Goal: Task Accomplishment & Management: Complete application form

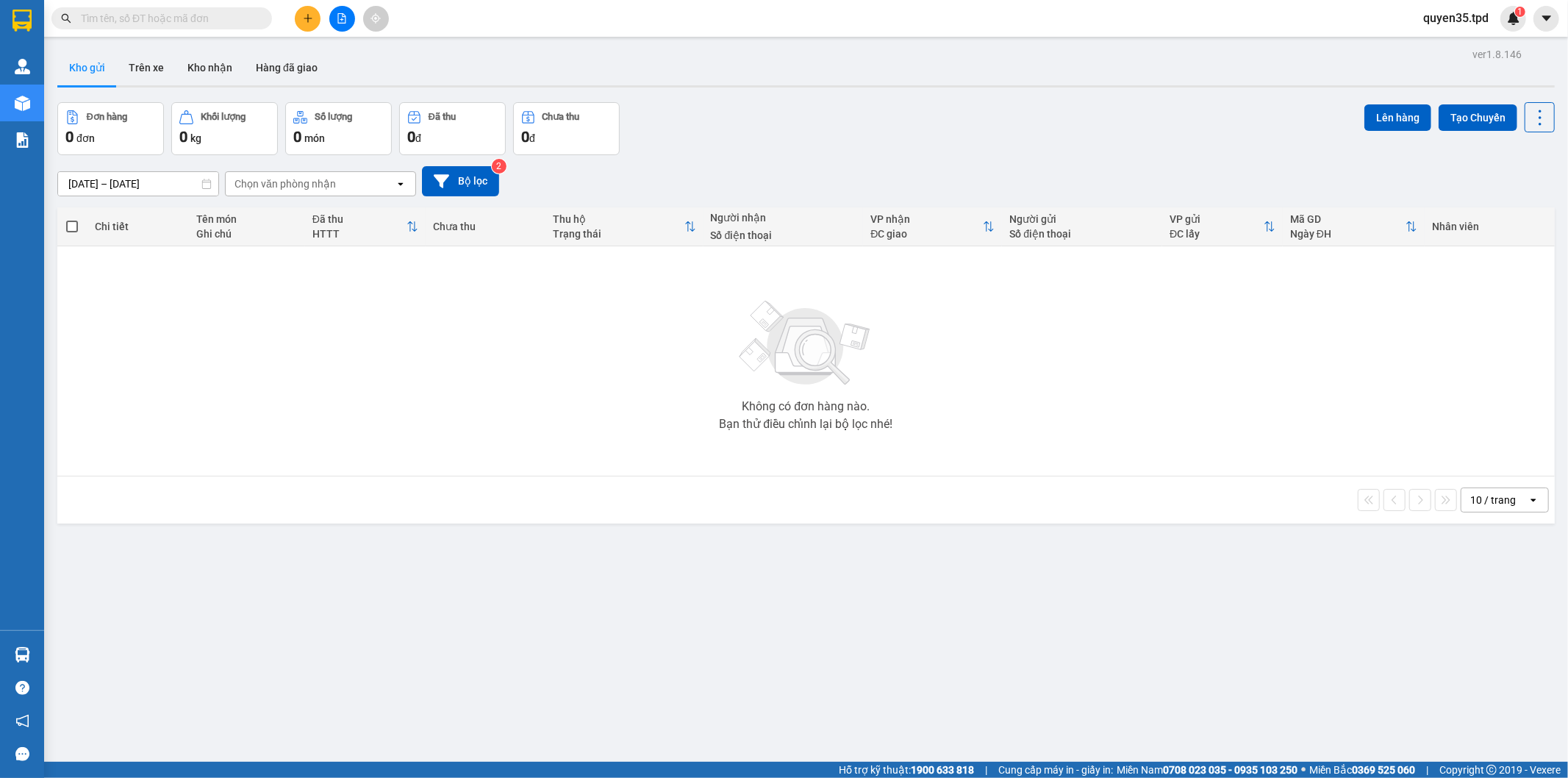
click at [311, 22] on icon "plus" at bounding box center [307, 18] width 10 height 10
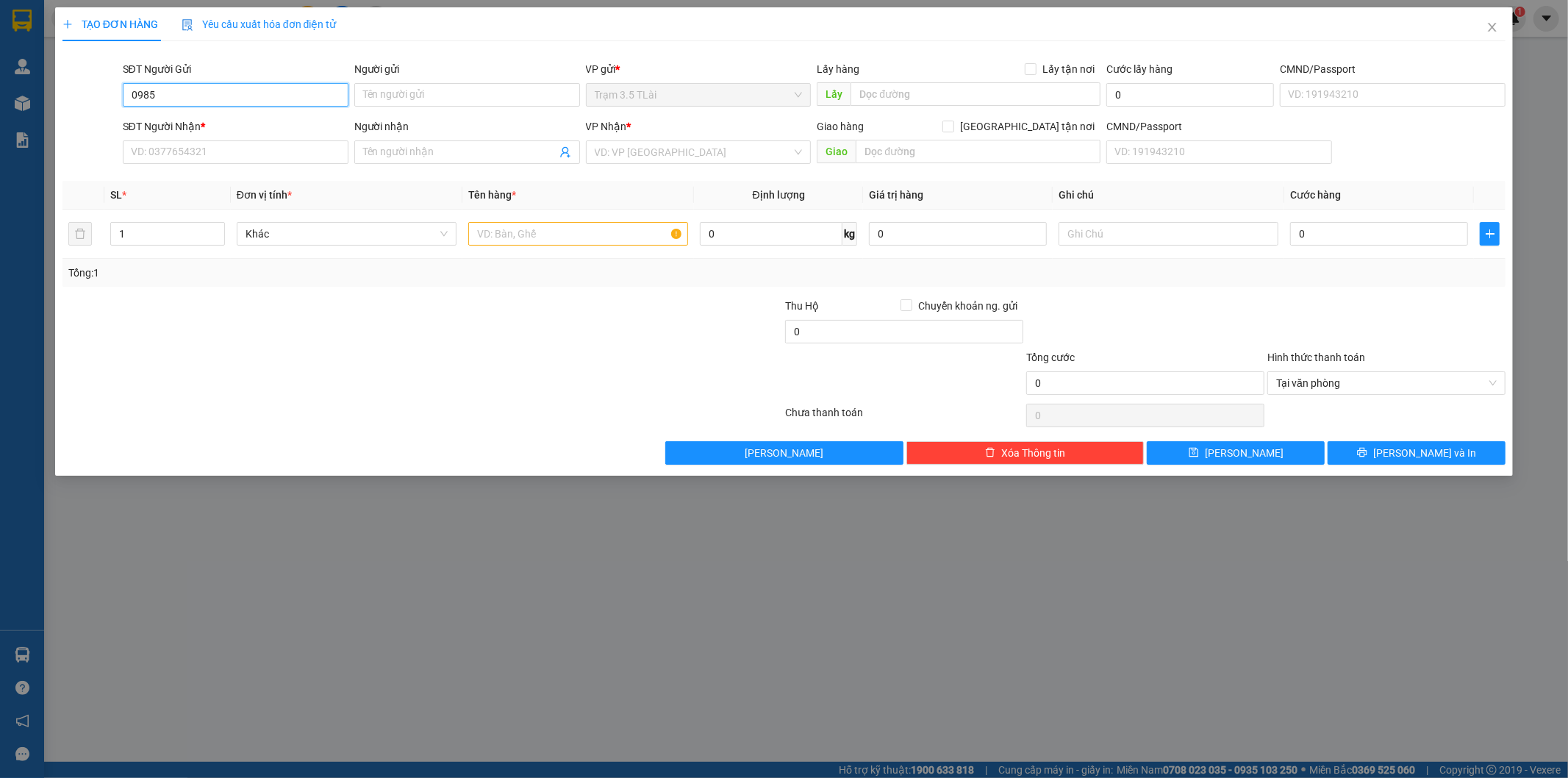
click at [220, 96] on input "0985" at bounding box center [236, 95] width 226 height 24
click at [179, 120] on div "0985264159 - quyền" at bounding box center [236, 124] width 208 height 16
type input "0985264159"
type input "quyền"
type input "0912938039"
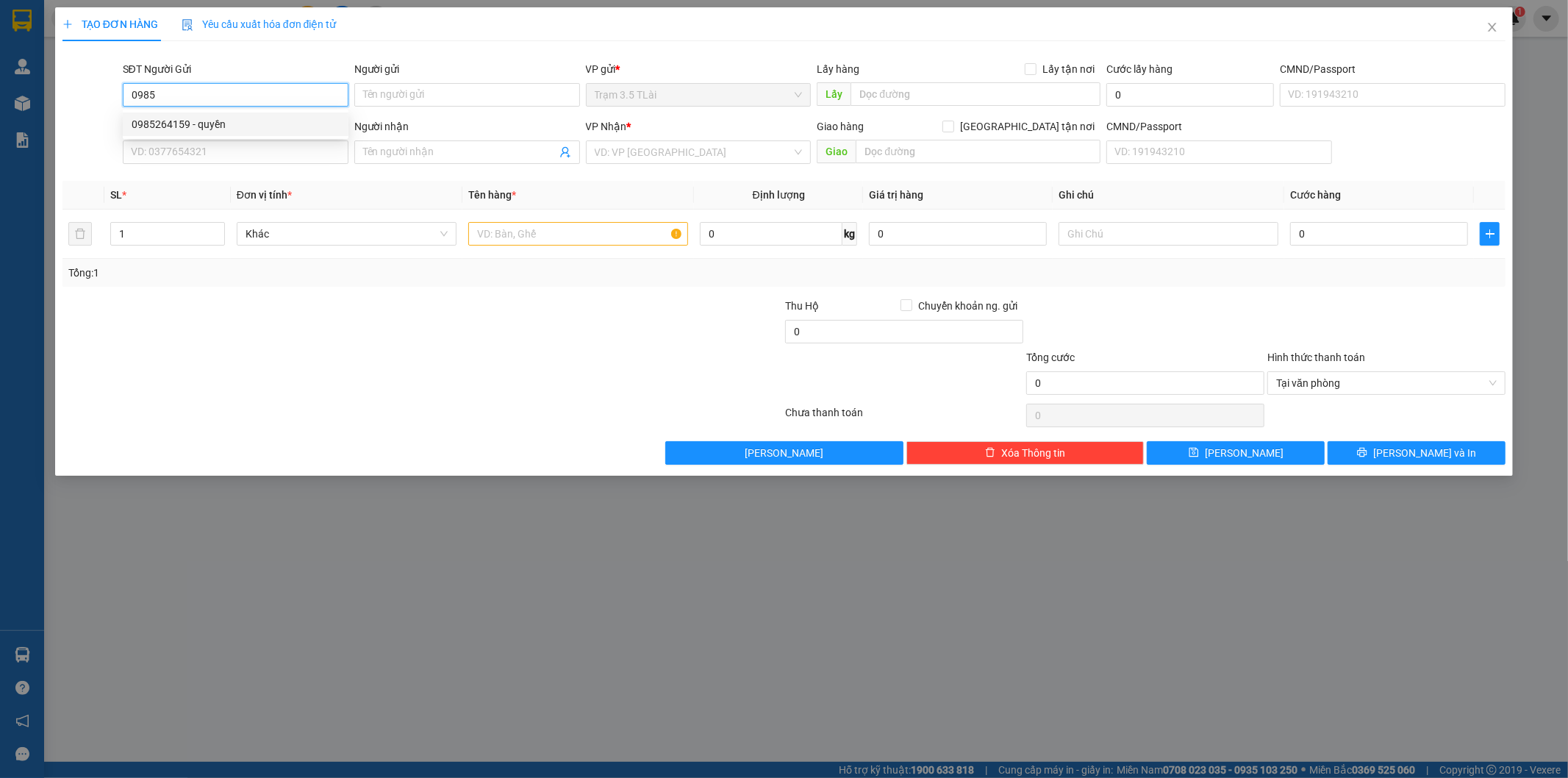
type input "cúc"
type input "0985264159"
click at [484, 234] on input "text" at bounding box center [579, 234] width 220 height 24
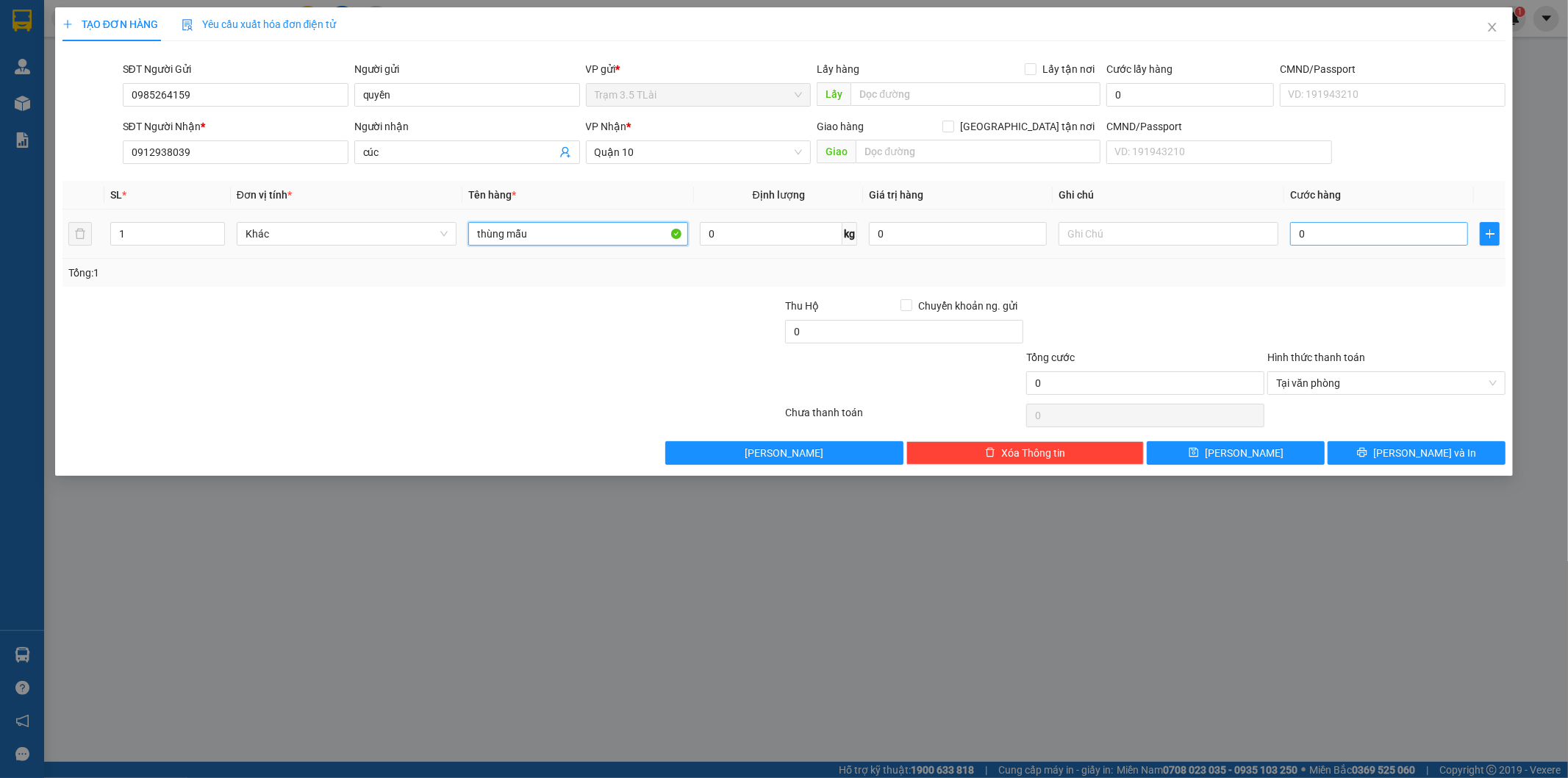
type input "thùng mẫu"
click at [1312, 243] on input "0" at bounding box center [1379, 234] width 178 height 24
type input "5"
type input "50"
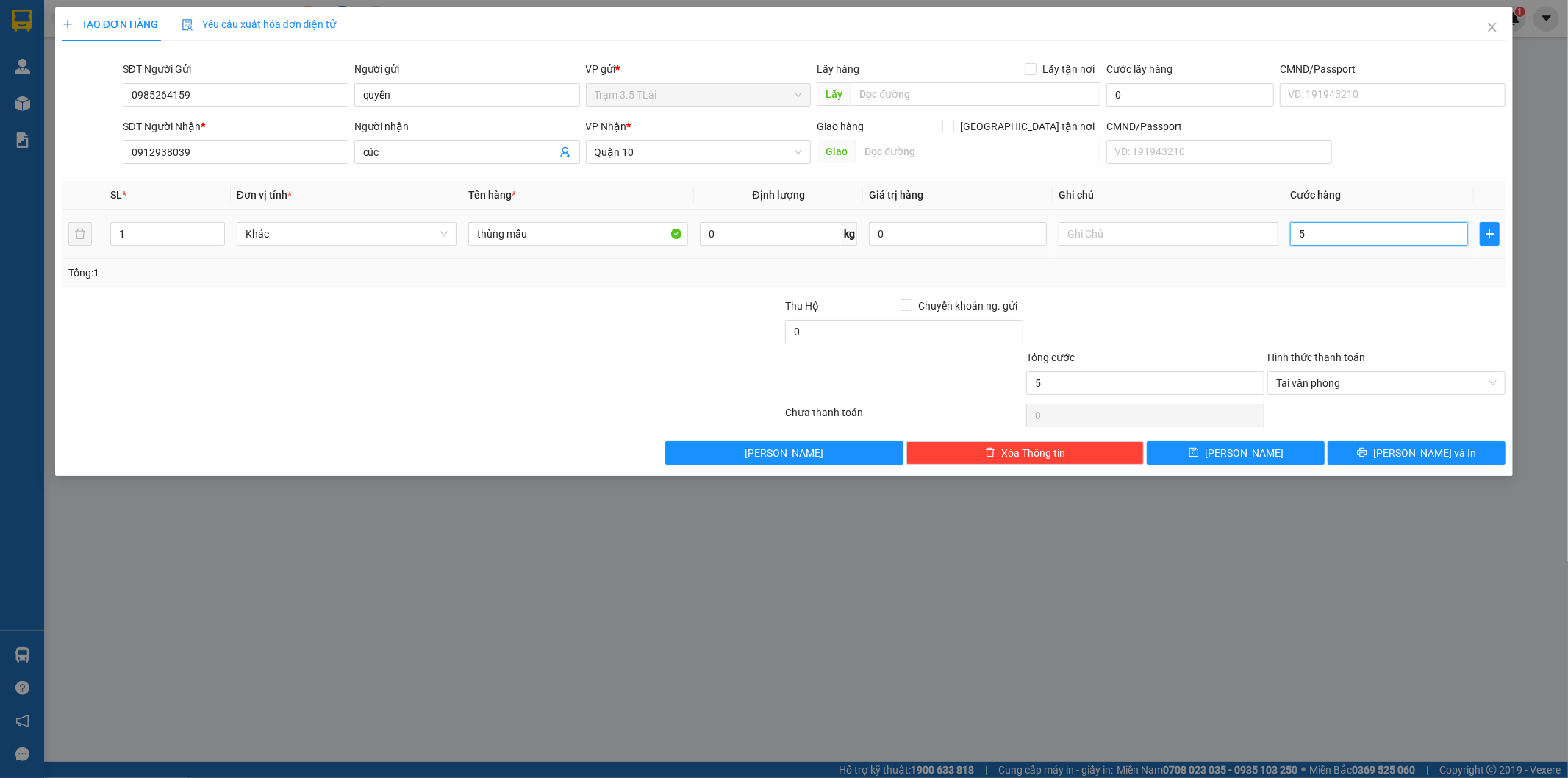
type input "50"
type input "50.000"
click at [1452, 442] on button "[PERSON_NAME] và In" at bounding box center [1416, 453] width 178 height 24
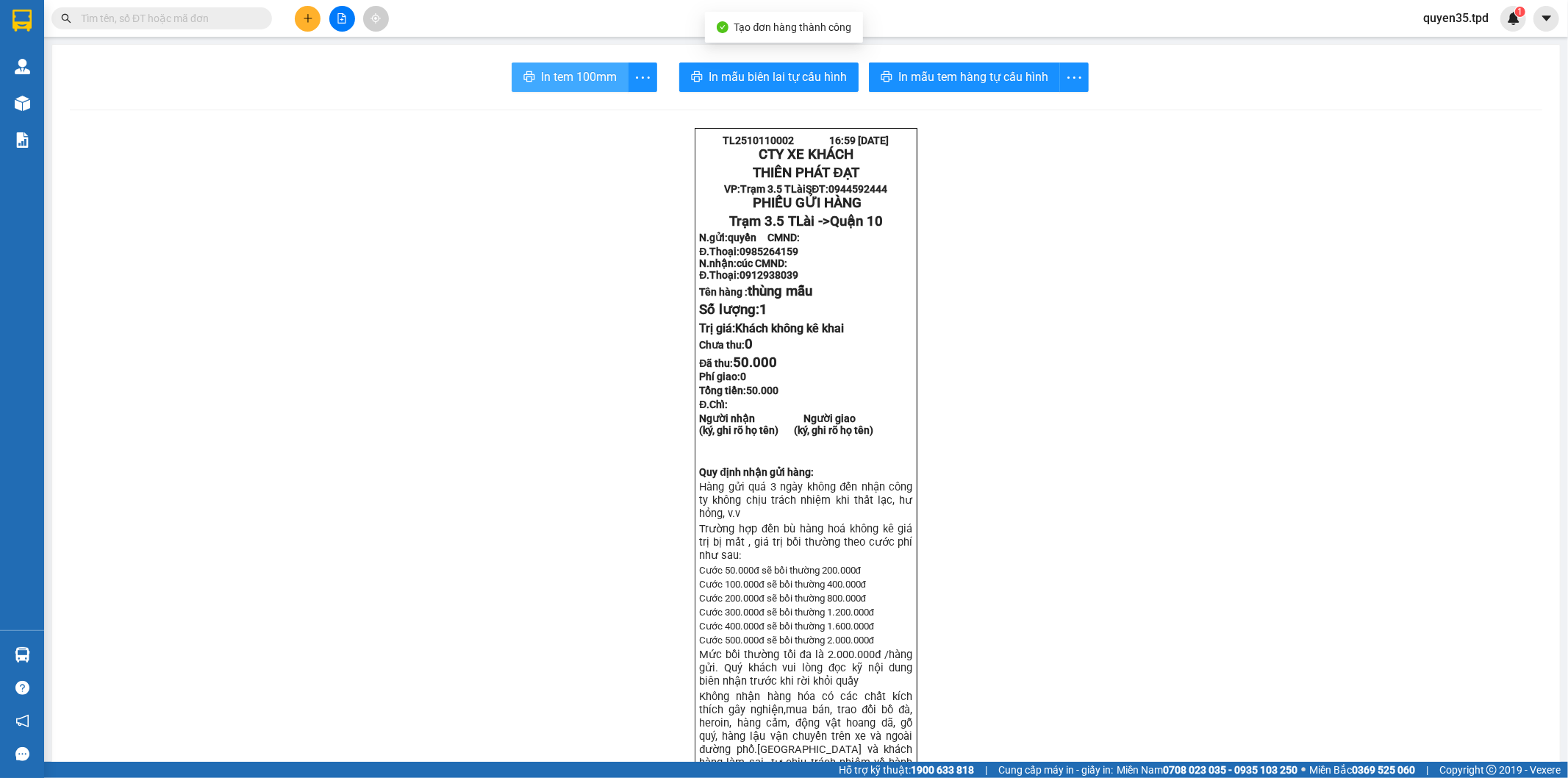
click at [541, 82] on span "In tem 100mm" at bounding box center [579, 77] width 76 height 18
